Goal: Check status: Check status

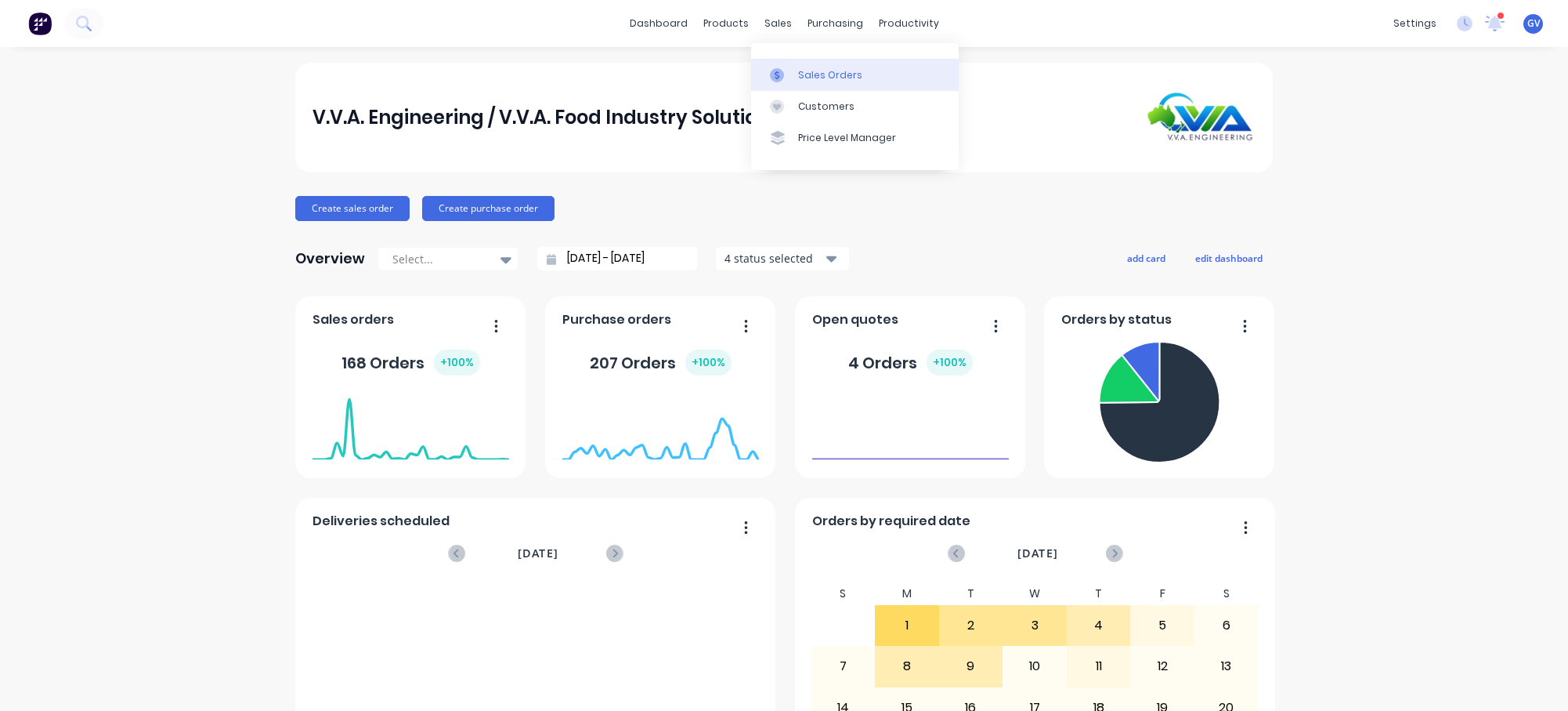
click at [836, 72] on div "Sales Orders" at bounding box center [829, 75] width 64 height 14
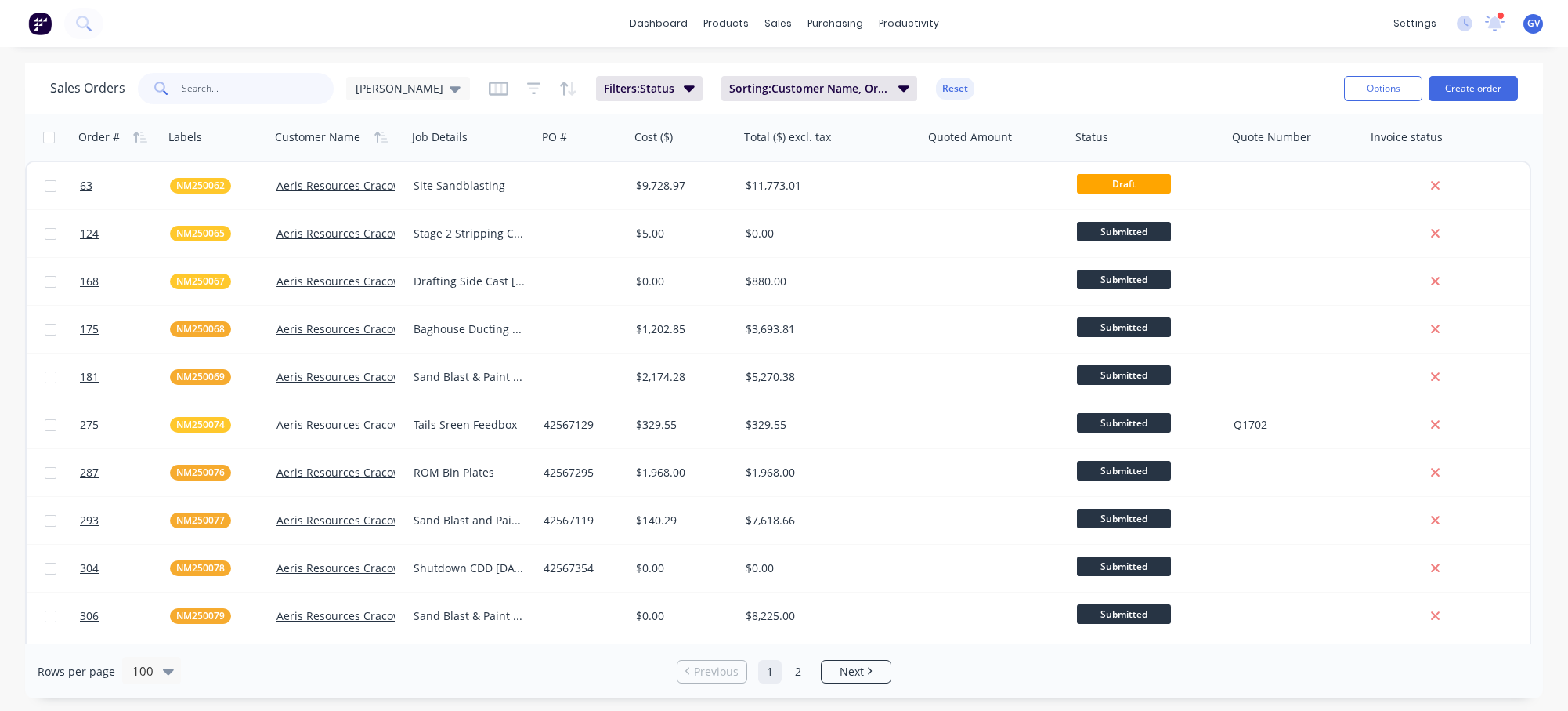
click at [217, 87] on input "text" at bounding box center [258, 88] width 153 height 31
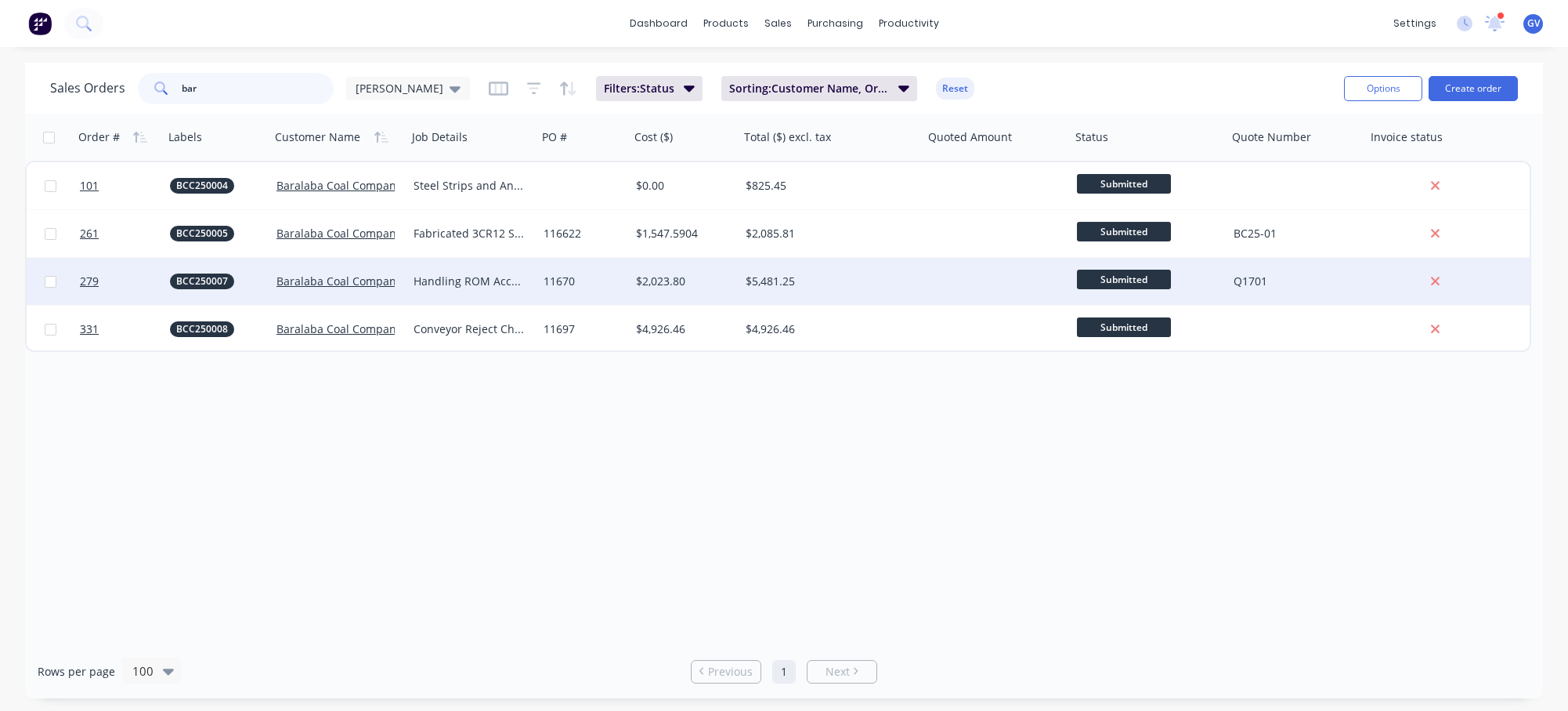
type input "bar"
click at [136, 275] on link "279" at bounding box center [124, 282] width 90 height 47
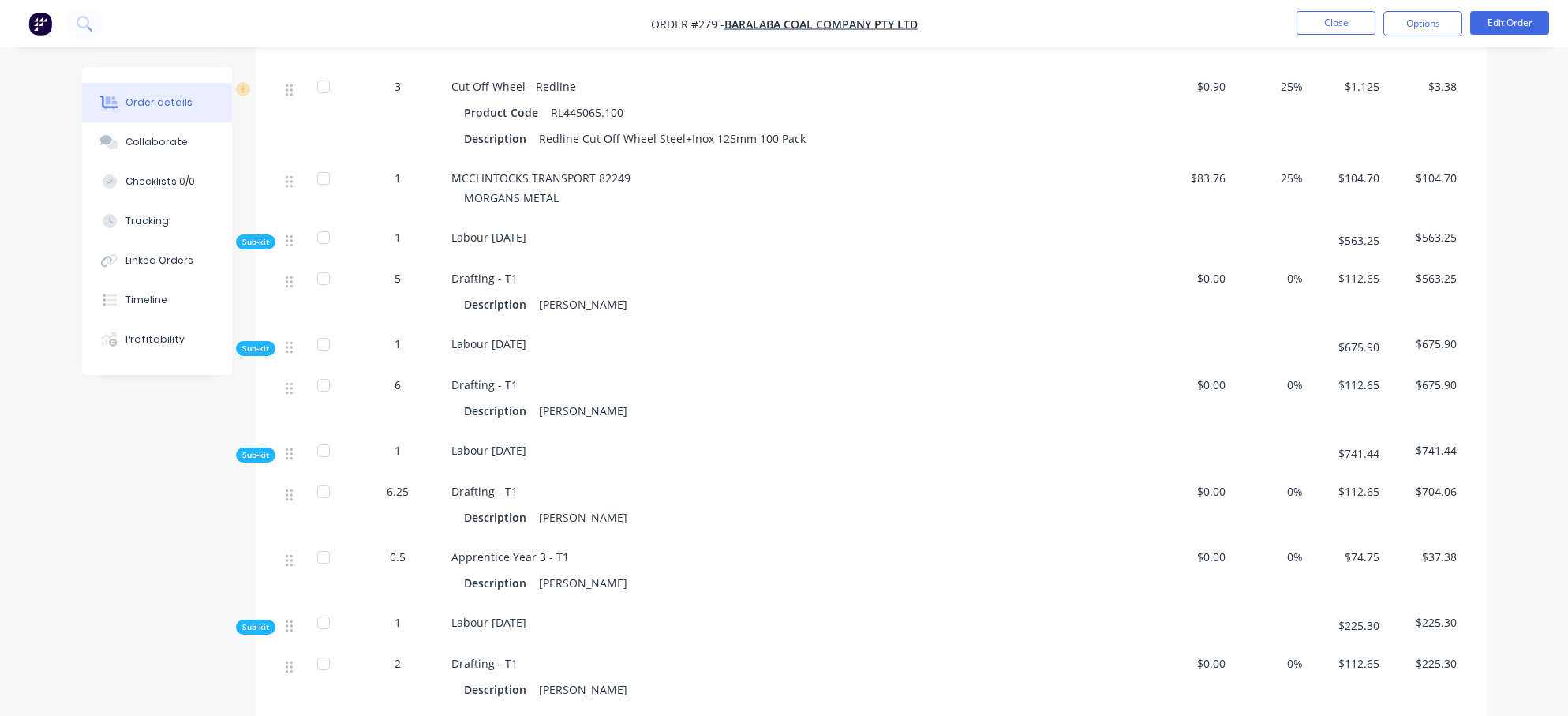
scroll to position [1421, 0]
click at [1343, 22] on button "Close" at bounding box center [1336, 23] width 79 height 24
